Goal: Entertainment & Leisure: Consume media (video, audio)

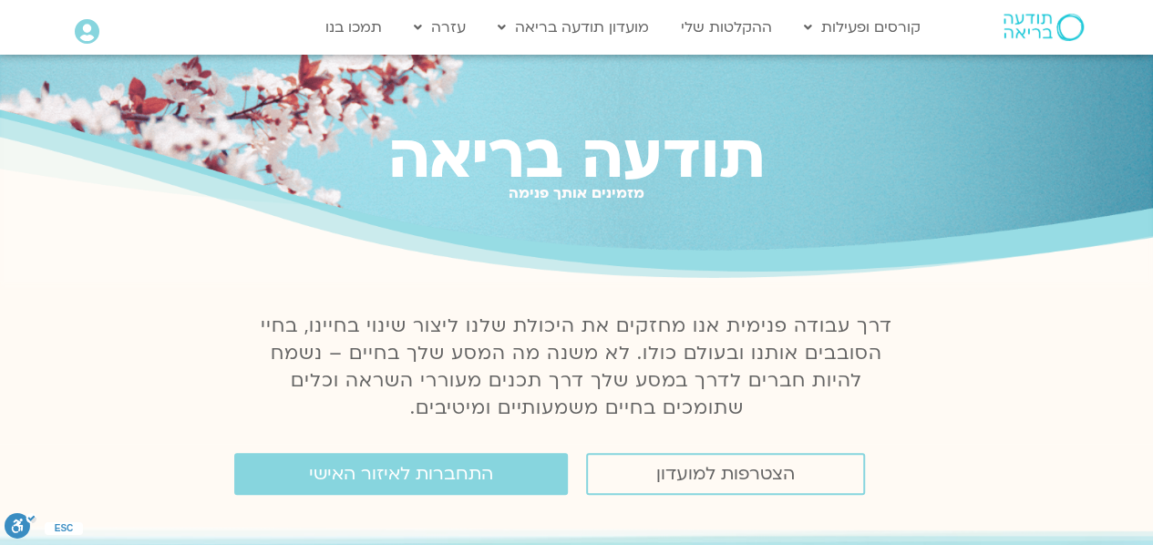
click at [815, 81] on div "תודעה בריאה מזמינים אותך פנימה" at bounding box center [576, 170] width 1153 height 231
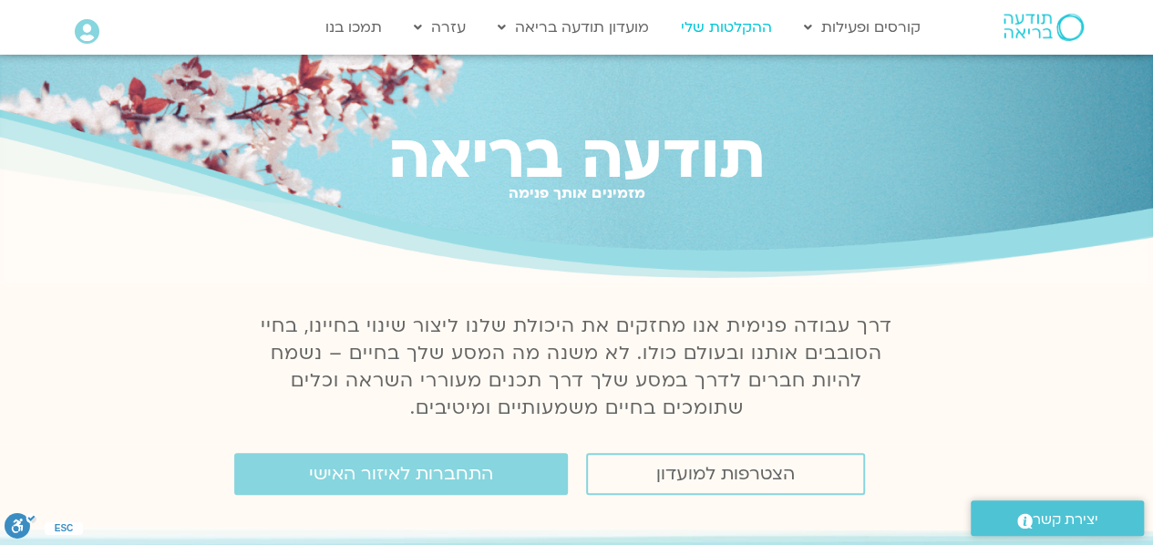
click at [720, 29] on link "ההקלטות שלי" at bounding box center [726, 27] width 109 height 35
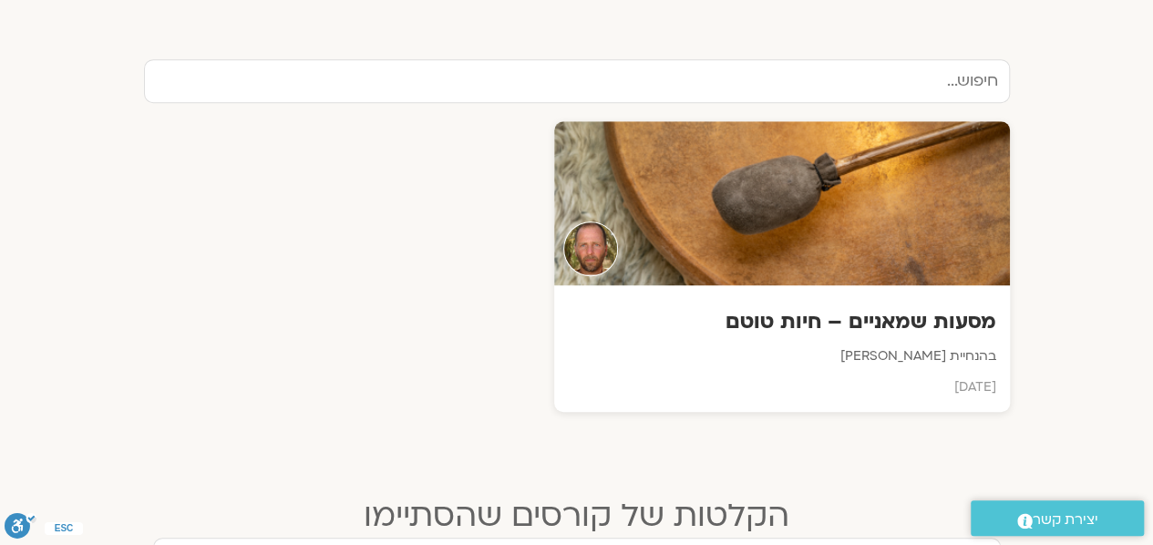
scroll to position [602, 0]
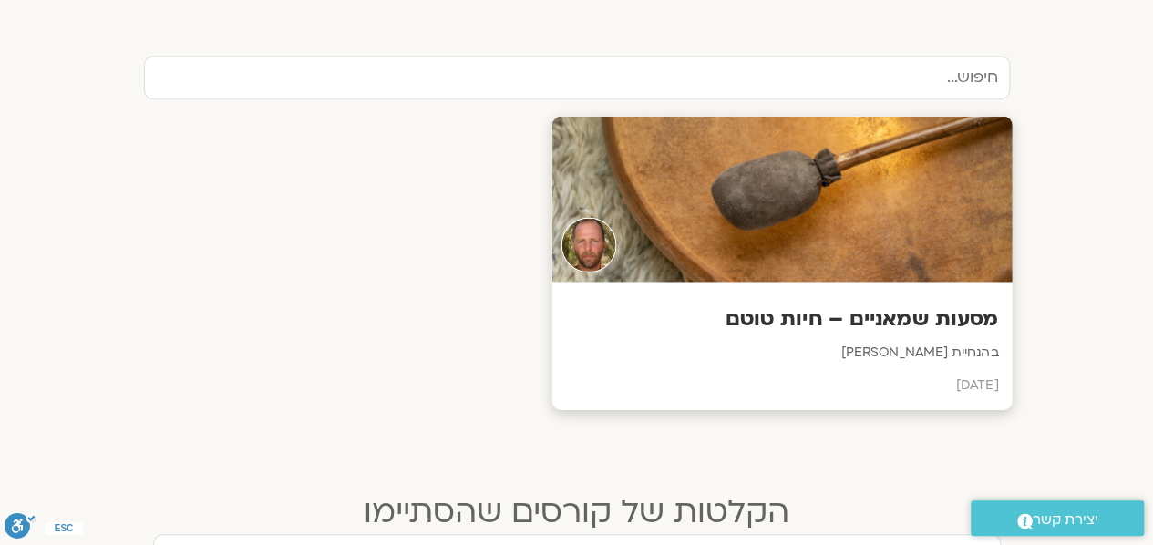
click at [895, 229] on div at bounding box center [781, 200] width 460 height 166
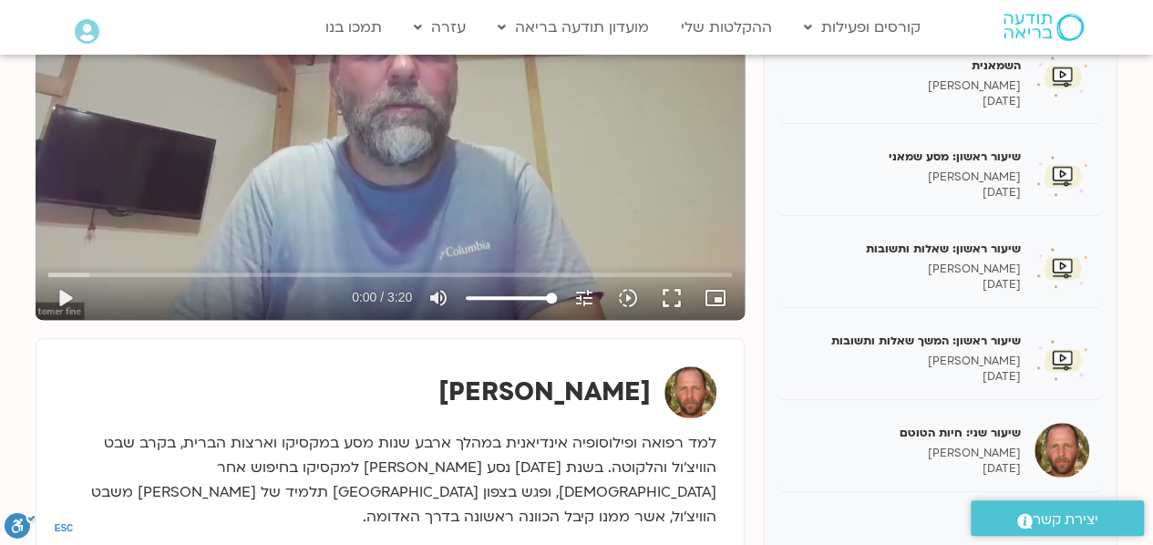
scroll to position [373, 0]
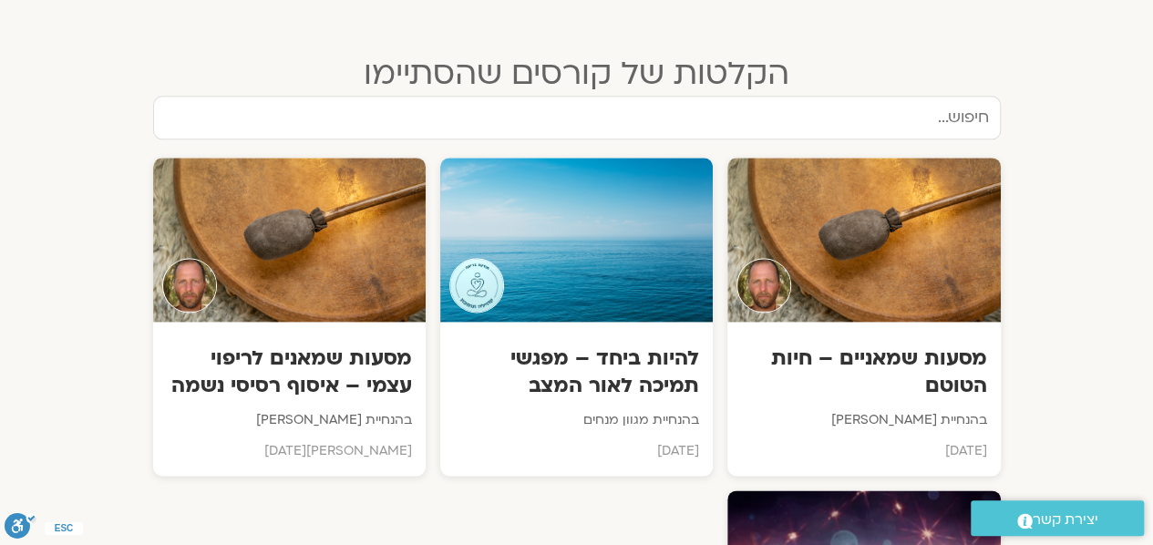
scroll to position [1050, 0]
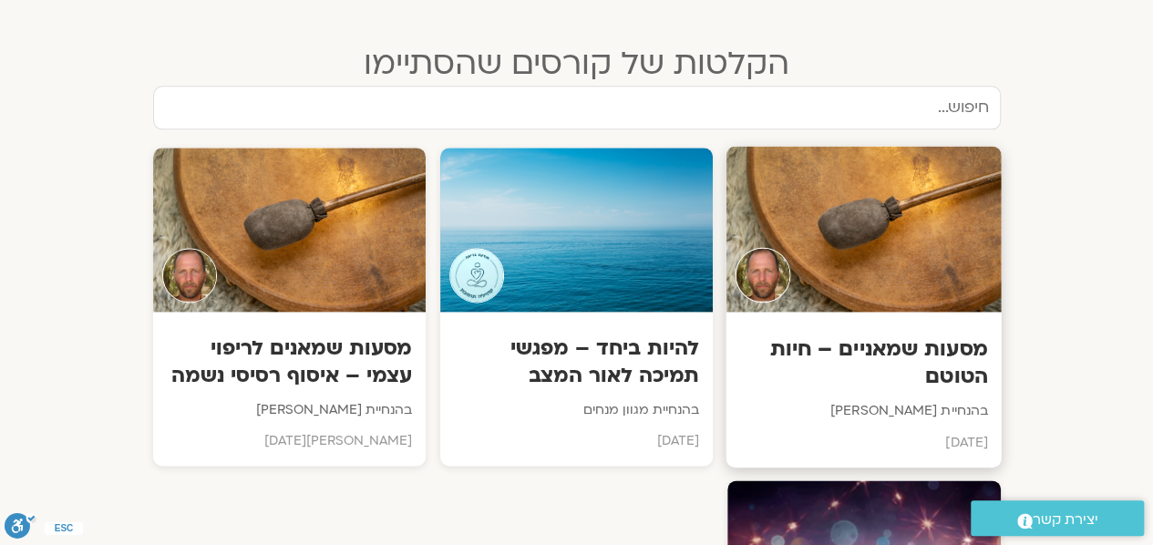
click at [861, 304] on div at bounding box center [863, 229] width 275 height 166
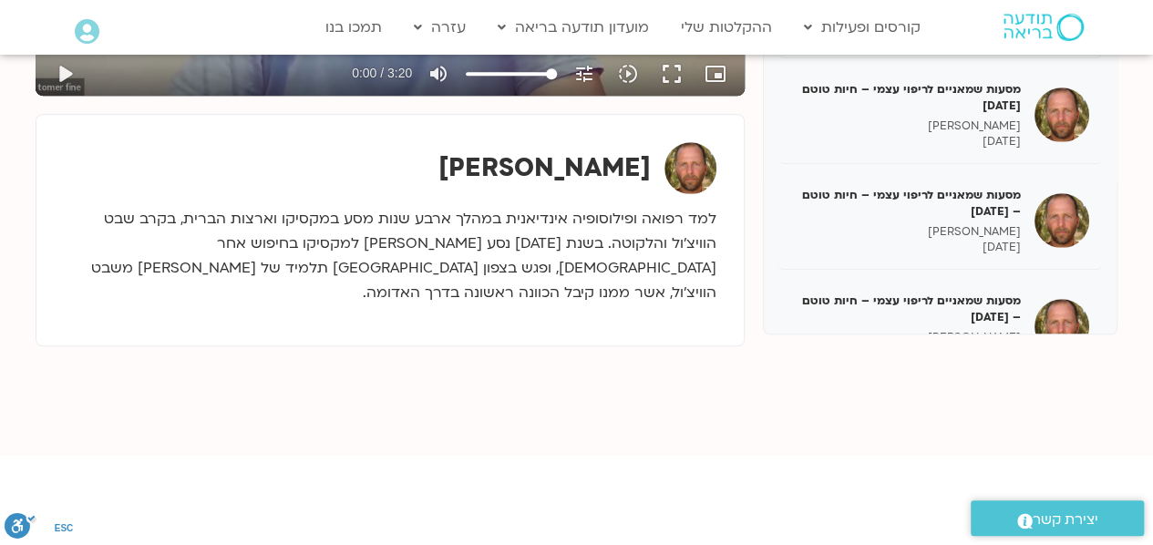
scroll to position [219, 0]
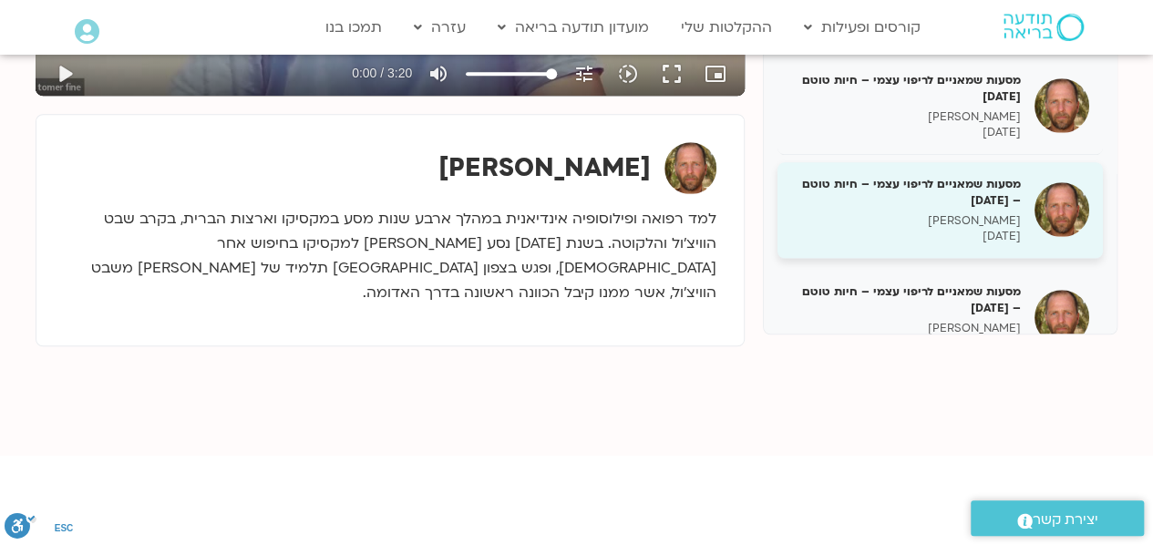
click at [983, 216] on p "[PERSON_NAME]" at bounding box center [906, 220] width 230 height 15
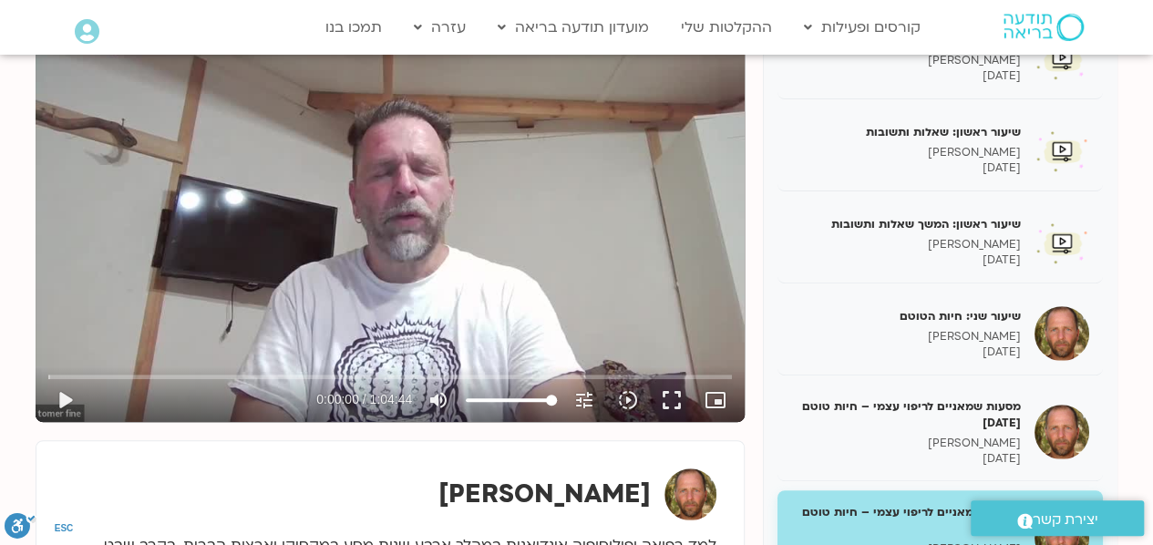
scroll to position [257, 0]
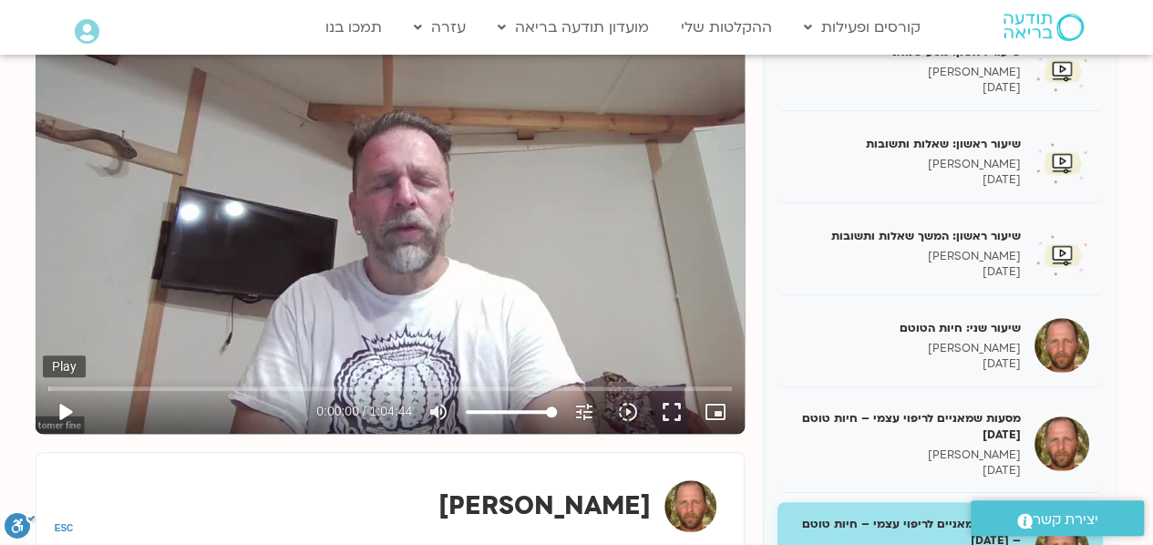
click at [65, 408] on button "play_arrow" at bounding box center [65, 412] width 44 height 44
click at [222, 391] on input "Seek" at bounding box center [390, 388] width 684 height 11
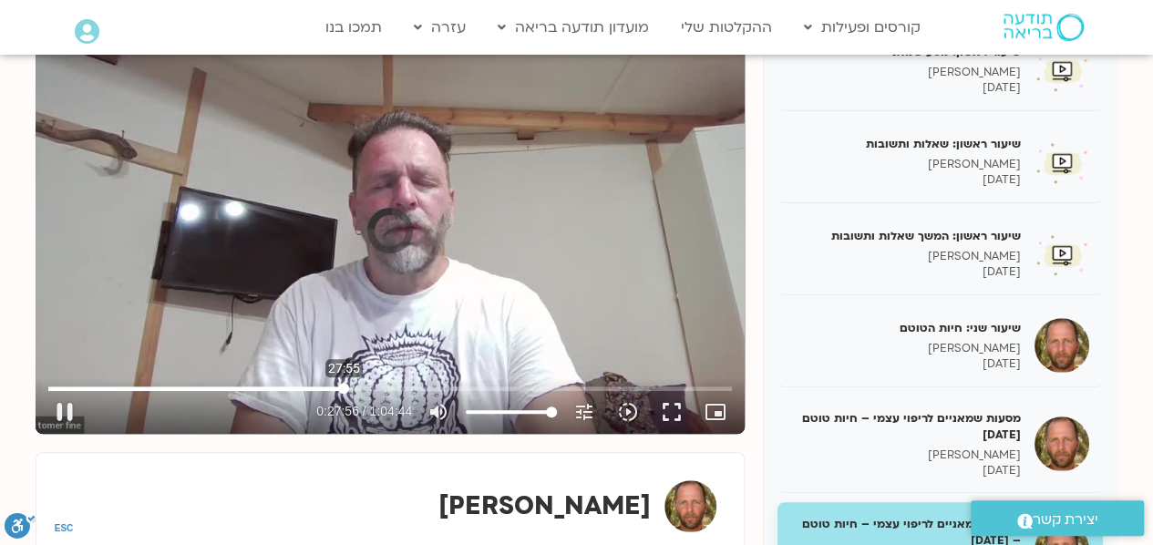
click at [344, 385] on input "Seek" at bounding box center [390, 388] width 684 height 11
click at [67, 417] on button "pause" at bounding box center [65, 412] width 44 height 44
type input "1686.791419"
